Goal: Book appointment/travel/reservation: Book appointment/travel/reservation

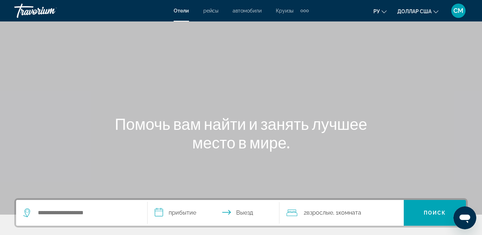
drag, startPoint x: 426, startPoint y: 6, endPoint x: 354, endPoint y: 48, distance: 83.3
click at [354, 48] on div "**********" at bounding box center [241, 117] width 482 height 235
click at [101, 213] on input "Поиск отеля" at bounding box center [86, 212] width 99 height 11
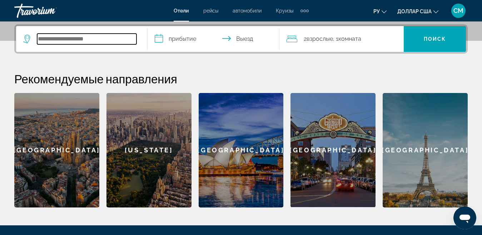
scroll to position [175, 0]
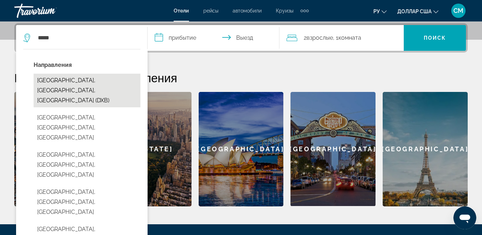
click at [57, 84] on button "[GEOGRAPHIC_DATA], [GEOGRAPHIC_DATA], [GEOGRAPHIC_DATA] (DXB)" at bounding box center [87, 91] width 107 height 34
type input "**********"
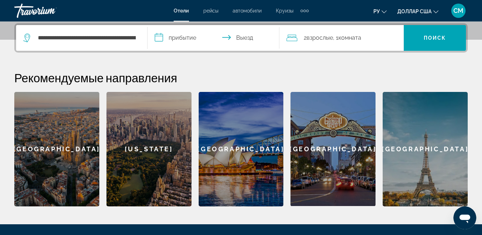
click at [172, 38] on input "**********" at bounding box center [215, 39] width 134 height 28
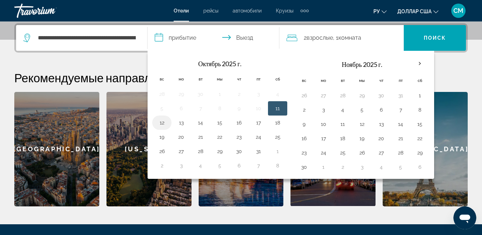
click at [161, 124] on button "12" at bounding box center [161, 123] width 11 height 10
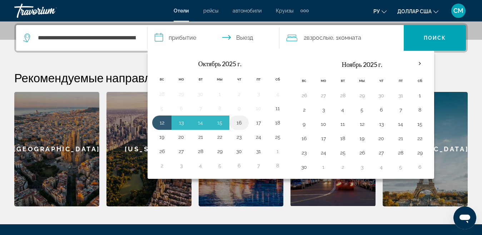
click at [238, 122] on button "16" at bounding box center [238, 123] width 11 height 10
type input "**********"
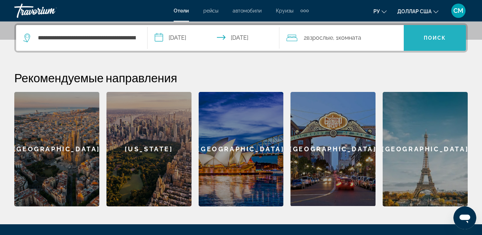
click at [419, 35] on span "Поиск" at bounding box center [435, 37] width 62 height 17
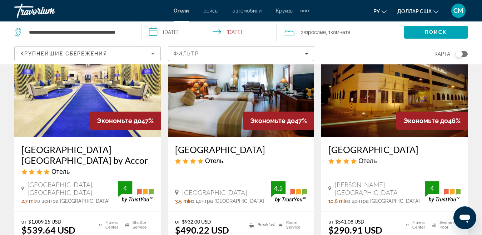
scroll to position [643, 0]
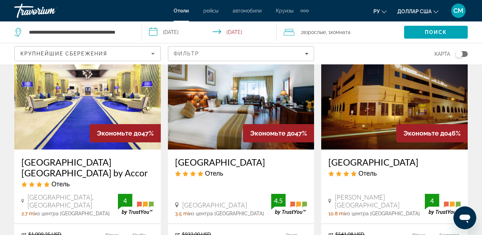
click at [360, 92] on img "Основное содержание" at bounding box center [394, 92] width 146 height 114
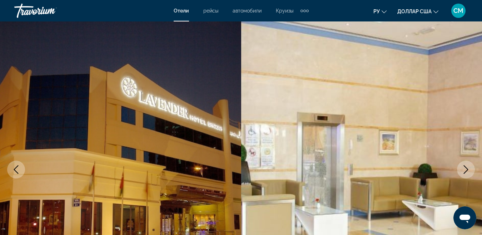
scroll to position [71, 0]
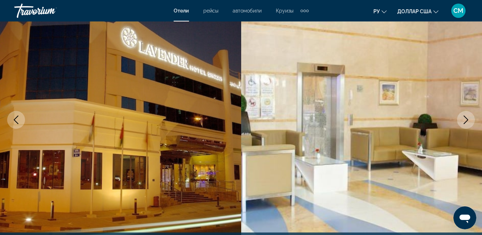
click at [463, 122] on icon "Next image" at bounding box center [466, 119] width 9 height 9
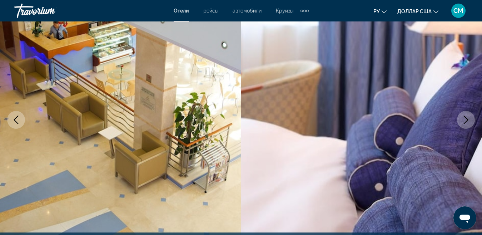
click at [463, 122] on icon "Next image" at bounding box center [466, 119] width 9 height 9
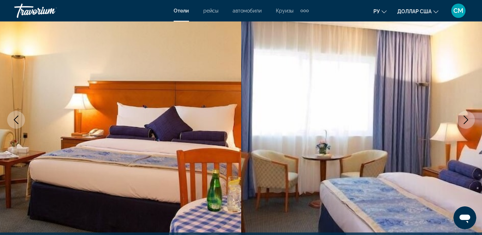
click at [463, 122] on icon "Next image" at bounding box center [466, 119] width 9 height 9
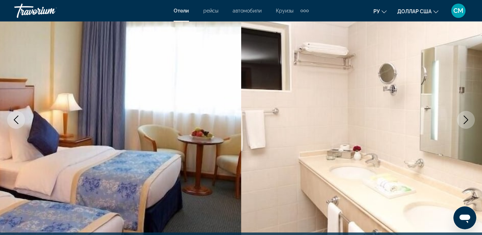
click at [463, 122] on icon "Next image" at bounding box center [466, 119] width 9 height 9
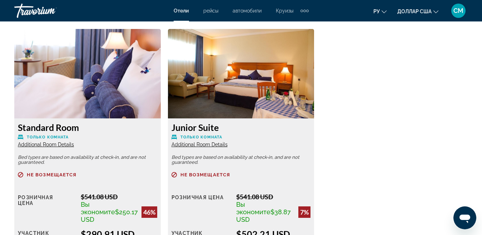
scroll to position [1215, 0]
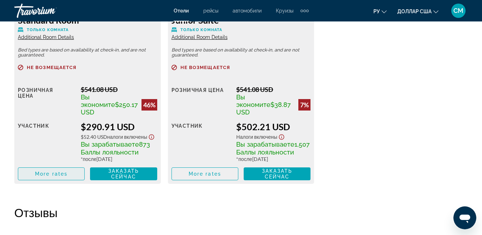
click at [42, 175] on span "More rates" at bounding box center [51, 174] width 33 height 6
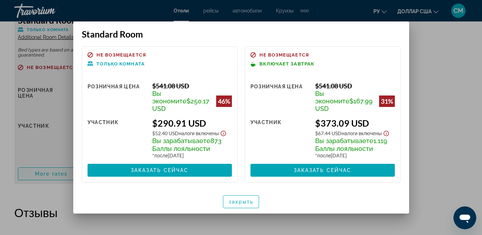
scroll to position [0, 0]
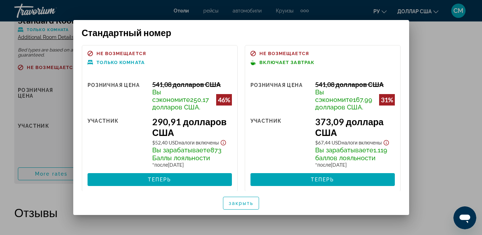
click at [437, 66] on div at bounding box center [241, 117] width 482 height 235
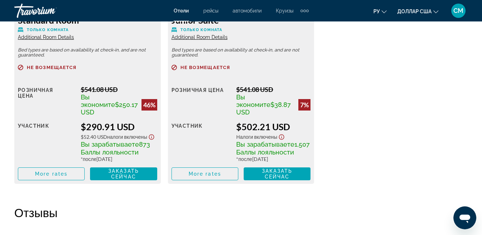
scroll to position [1215, 0]
click at [35, 175] on span "Основное содержание" at bounding box center [51, 173] width 66 height 17
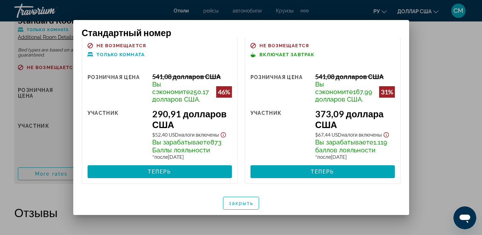
scroll to position [0, 0]
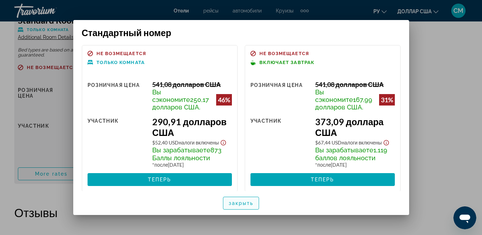
click at [238, 205] on font "закрыть" at bounding box center [241, 203] width 25 height 6
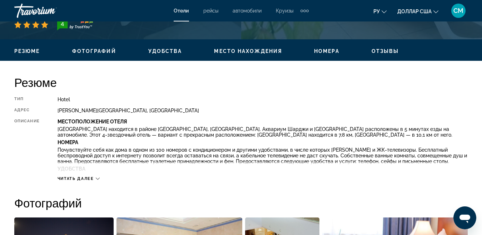
scroll to position [143, 0]
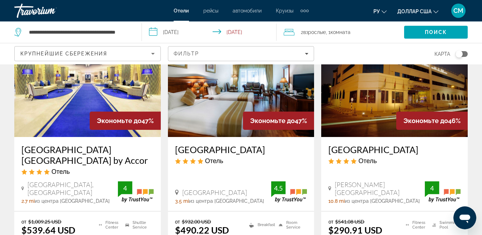
scroll to position [643, 0]
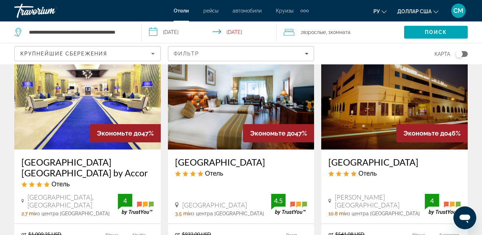
drag, startPoint x: 224, startPoint y: 90, endPoint x: 220, endPoint y: 91, distance: 4.2
click at [223, 90] on img "Основное содержание" at bounding box center [241, 92] width 146 height 114
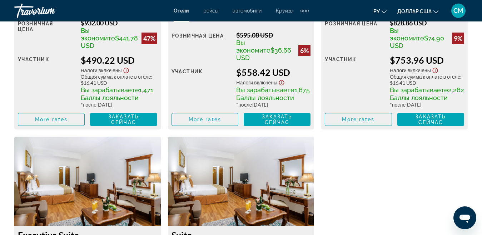
scroll to position [1286, 0]
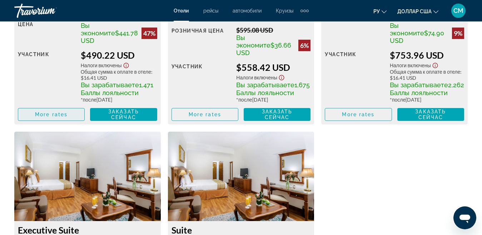
click at [55, 116] on span "More rates" at bounding box center [51, 114] width 33 height 6
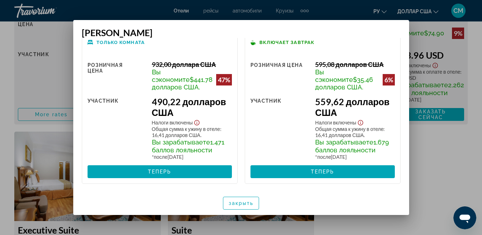
scroll to position [0, 0]
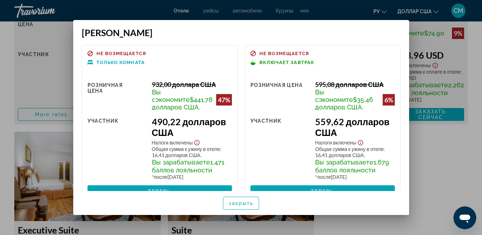
click at [446, 154] on div at bounding box center [241, 117] width 482 height 235
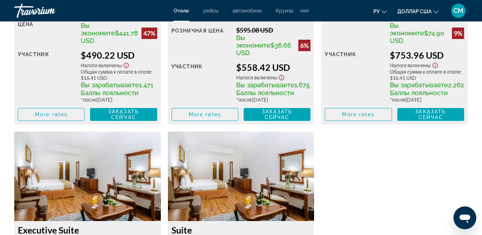
scroll to position [1286, 0]
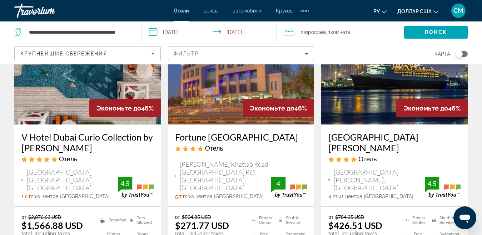
scroll to position [971, 0]
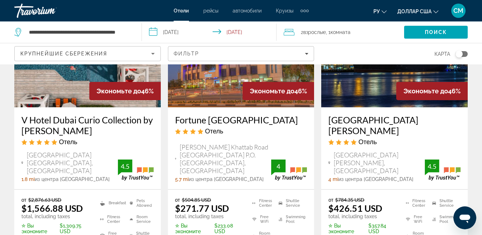
click at [44, 57] on div "Крупнейшие сбережения" at bounding box center [85, 53] width 131 height 9
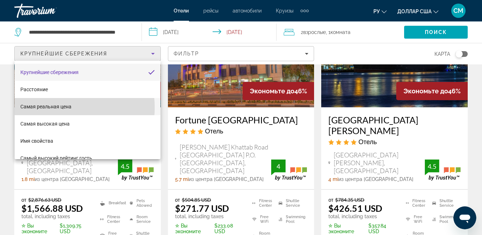
click at [50, 108] on font "Самая реальная цена" at bounding box center [45, 107] width 51 height 6
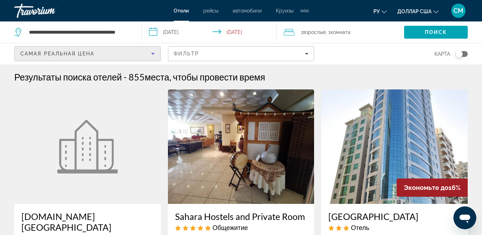
click at [386, 141] on img "Основное содержание" at bounding box center [394, 146] width 146 height 114
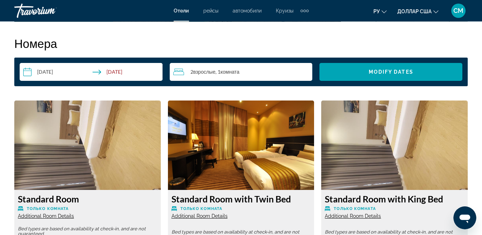
scroll to position [1179, 0]
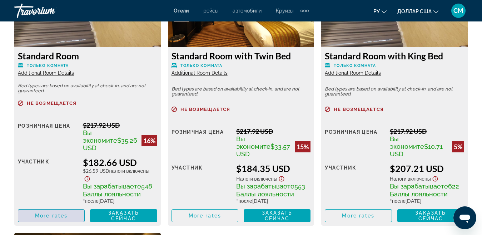
click at [42, 213] on span "More rates" at bounding box center [51, 216] width 33 height 6
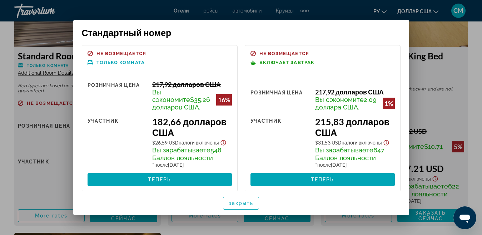
scroll to position [8, 0]
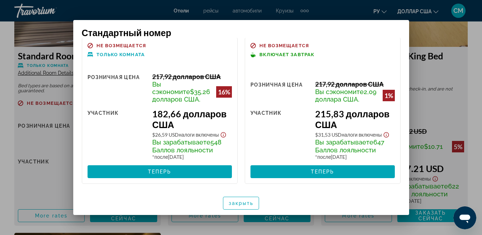
click at [438, 32] on div at bounding box center [241, 117] width 482 height 235
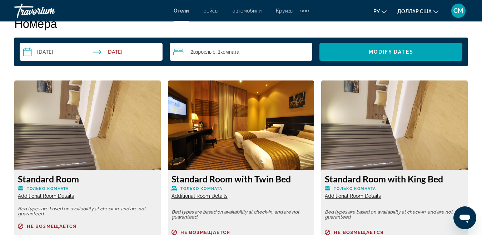
scroll to position [1036, 0]
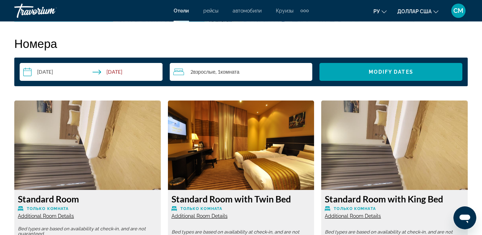
click at [282, 10] on font "Круизы" at bounding box center [285, 11] width 18 height 6
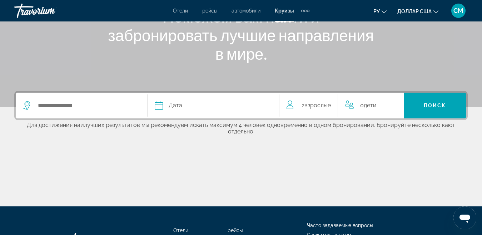
click at [89, 98] on div "Search widget" at bounding box center [81, 106] width 117 height 26
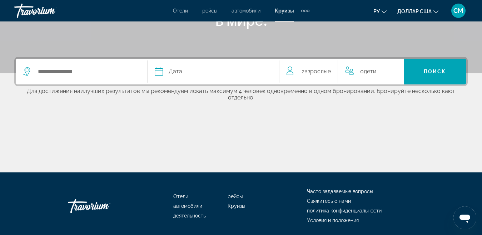
scroll to position [166, 0]
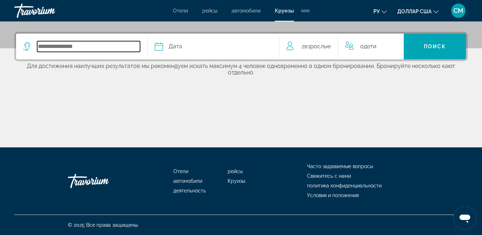
click at [90, 46] on input "Select cruise destination" at bounding box center [88, 46] width 103 height 11
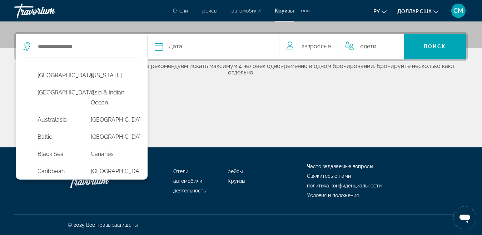
click at [179, 91] on div "[GEOGRAPHIC_DATA] [US_STATE] [GEOGRAPHIC_DATA] [GEOGRAPHIC_DATA] & [GEOGRAPHIC_…" at bounding box center [241, 89] width 482 height 115
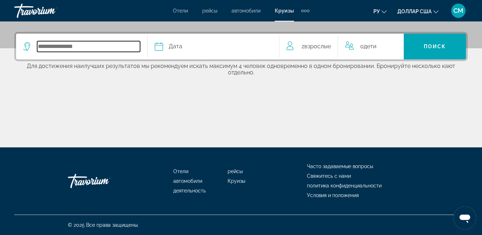
click at [120, 44] on input "Select cruise destination" at bounding box center [88, 46] width 103 height 11
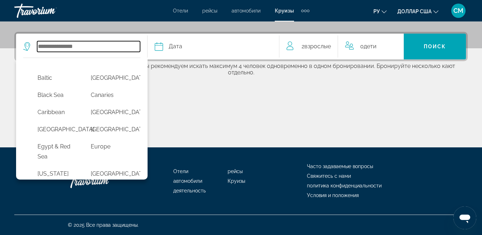
scroll to position [107, 0]
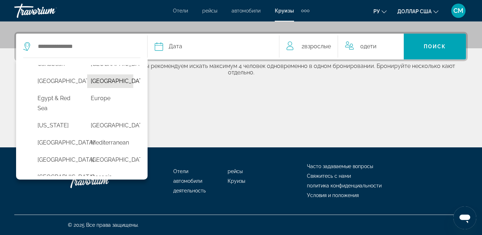
click at [107, 88] on button "[GEOGRAPHIC_DATA]" at bounding box center [110, 81] width 46 height 14
type input "**********"
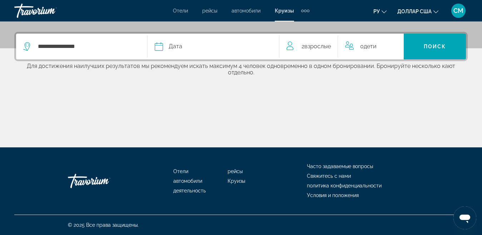
click at [207, 46] on div "Дата" at bounding box center [213, 46] width 117 height 10
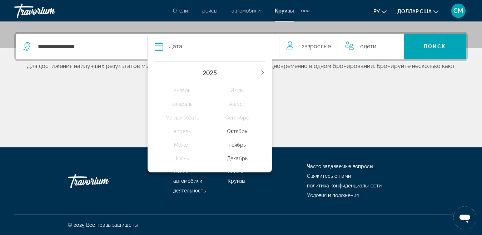
click at [241, 156] on div "Декабрь" at bounding box center [237, 158] width 55 height 13
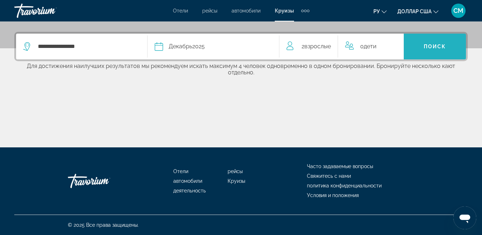
click at [414, 43] on span "Search" at bounding box center [435, 46] width 62 height 17
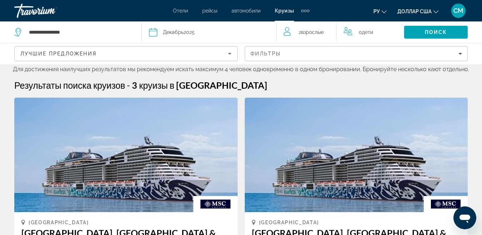
click at [180, 11] on font "Отели" at bounding box center [180, 11] width 15 height 6
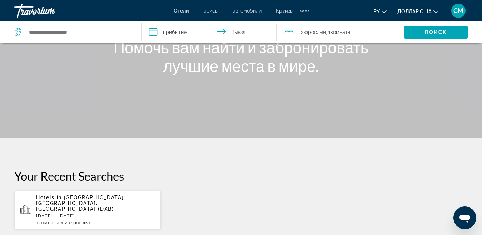
scroll to position [71, 0]
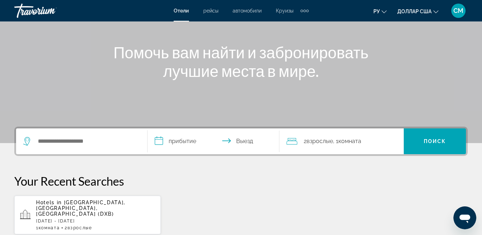
click at [220, 60] on h1 "Помочь вам найти и забронировать лучшие места в мире." at bounding box center [241, 61] width 268 height 37
